Goal: Find specific page/section: Find specific page/section

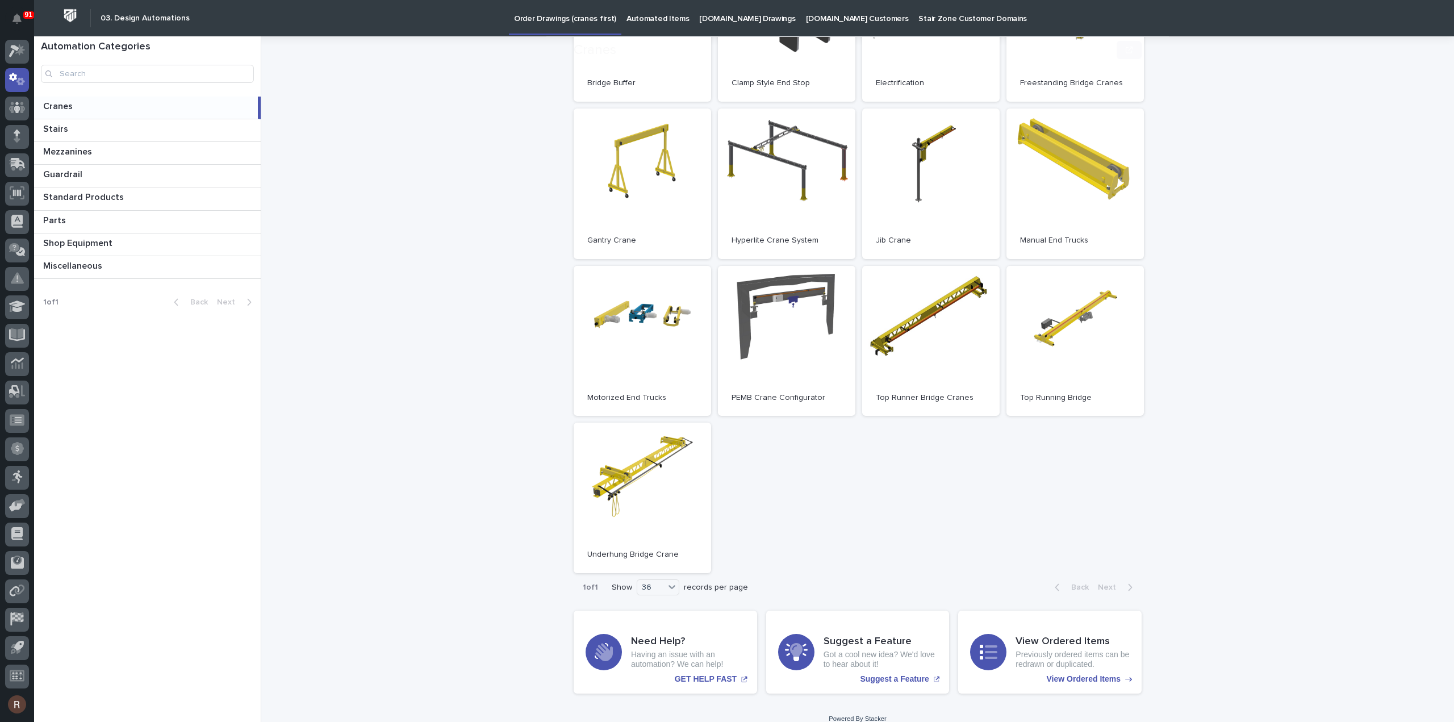
scroll to position [227, 0]
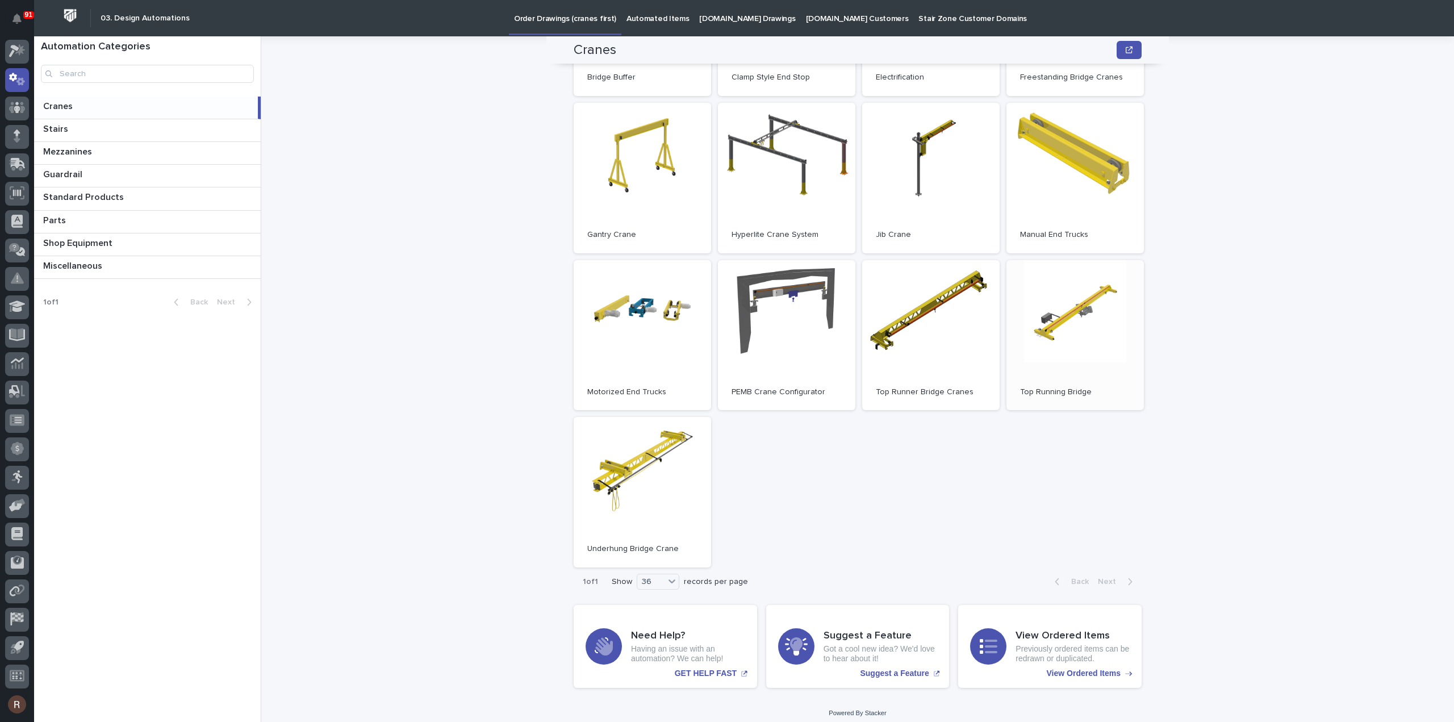
click at [1081, 339] on link "Open" at bounding box center [1075, 335] width 137 height 151
